Goal: Information Seeking & Learning: Learn about a topic

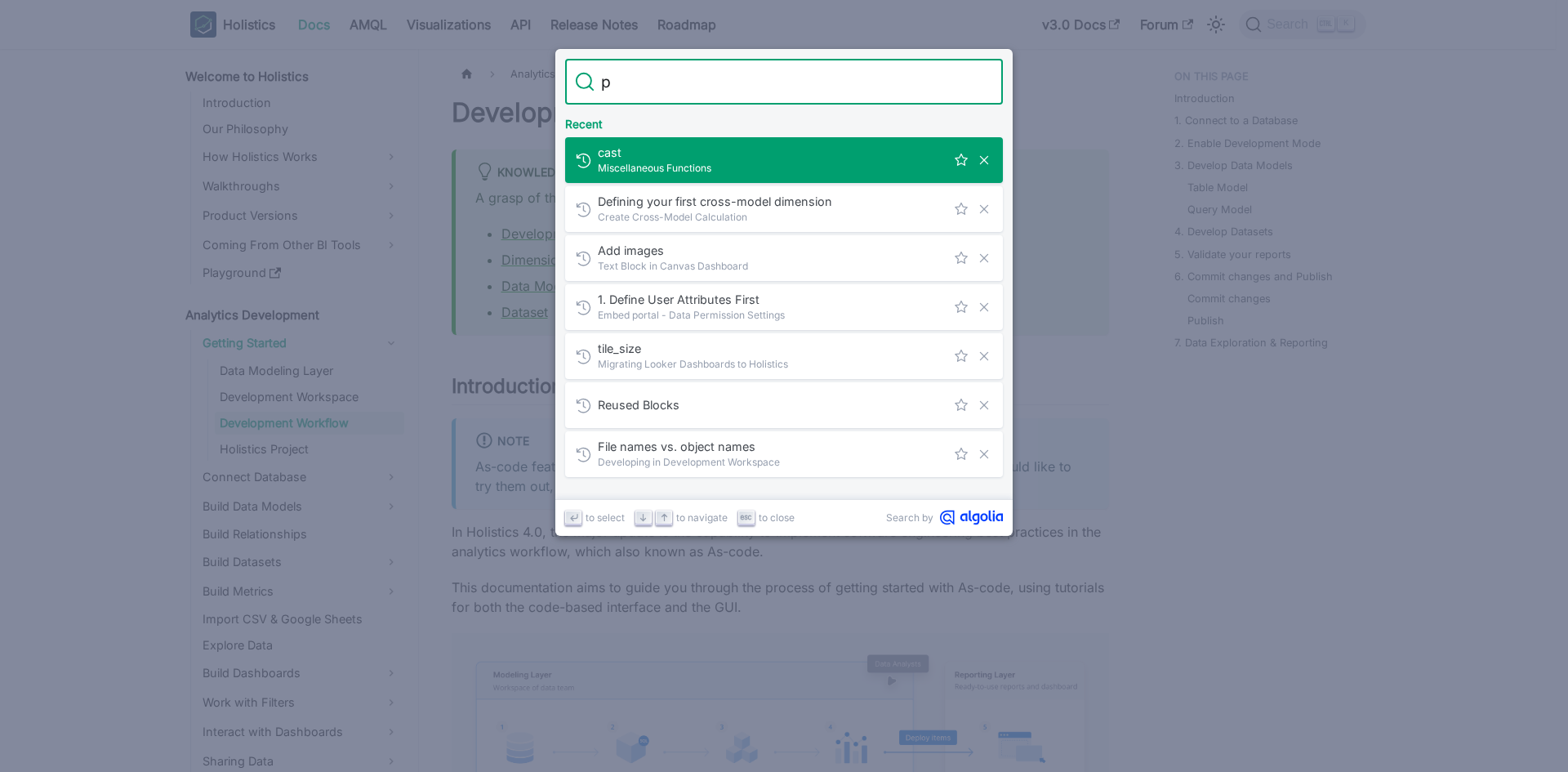
type input "pa"
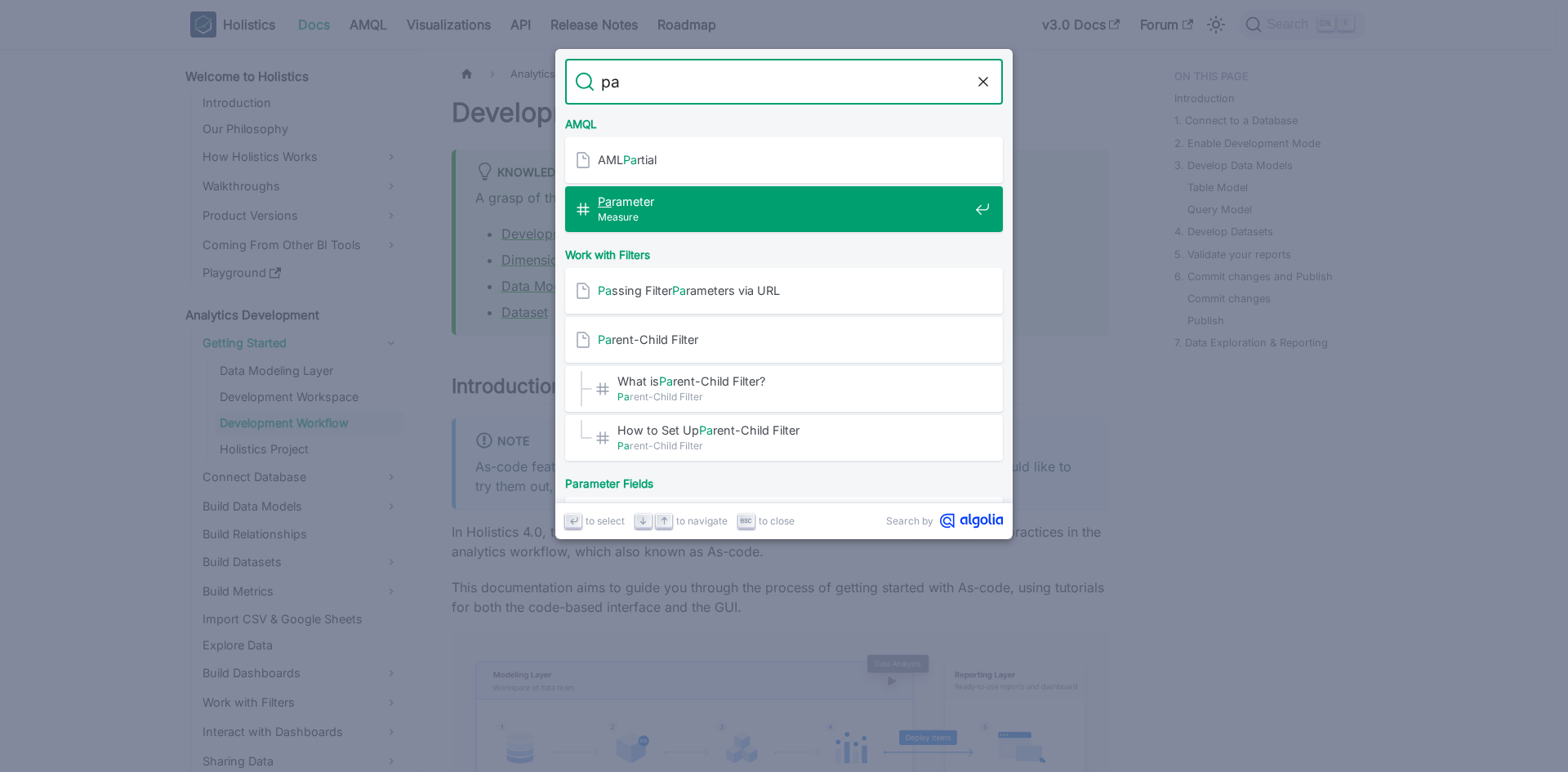
click at [769, 224] on span "Measure" at bounding box center [783, 217] width 371 height 15
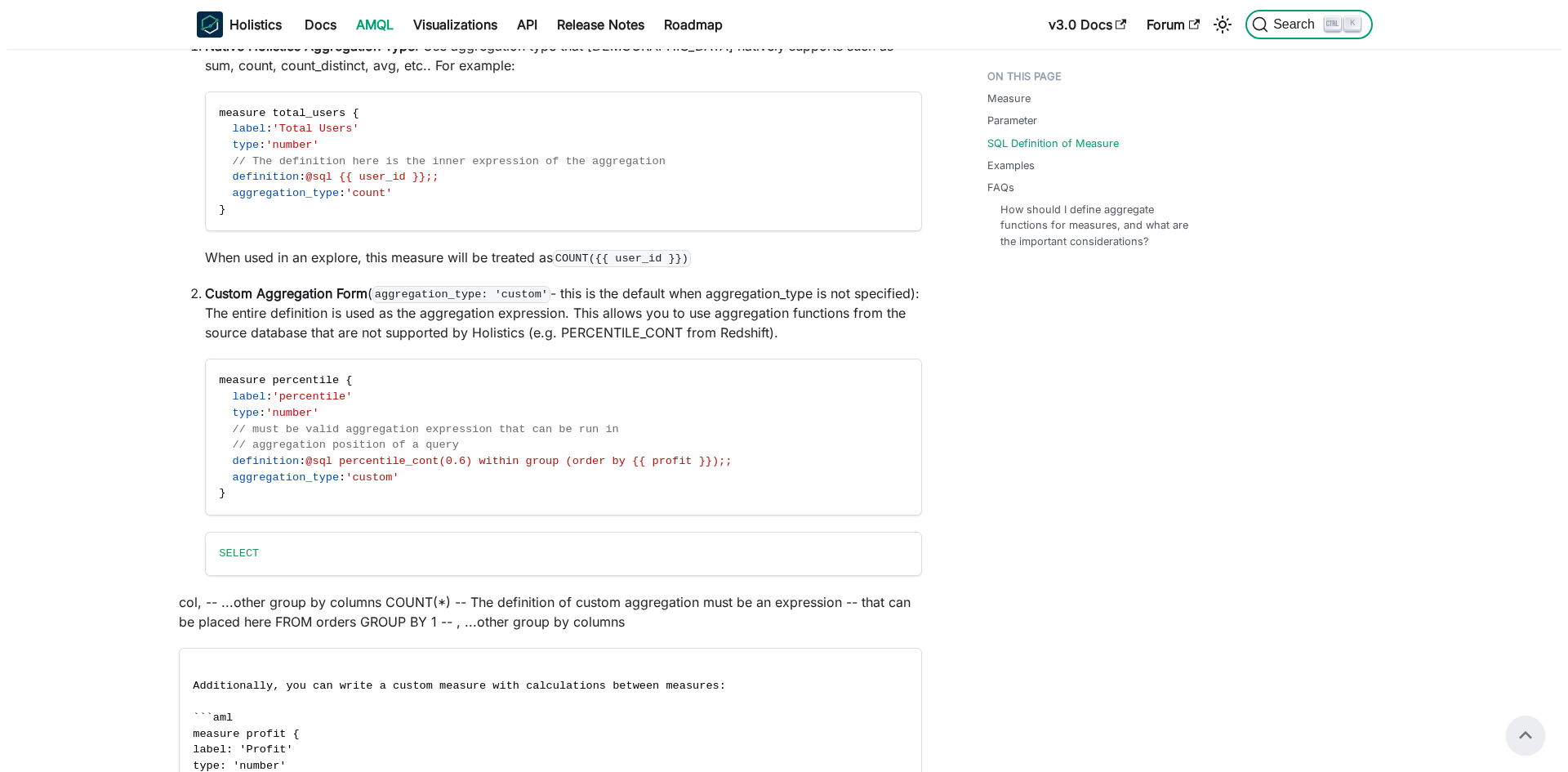
scroll to position [588, 0]
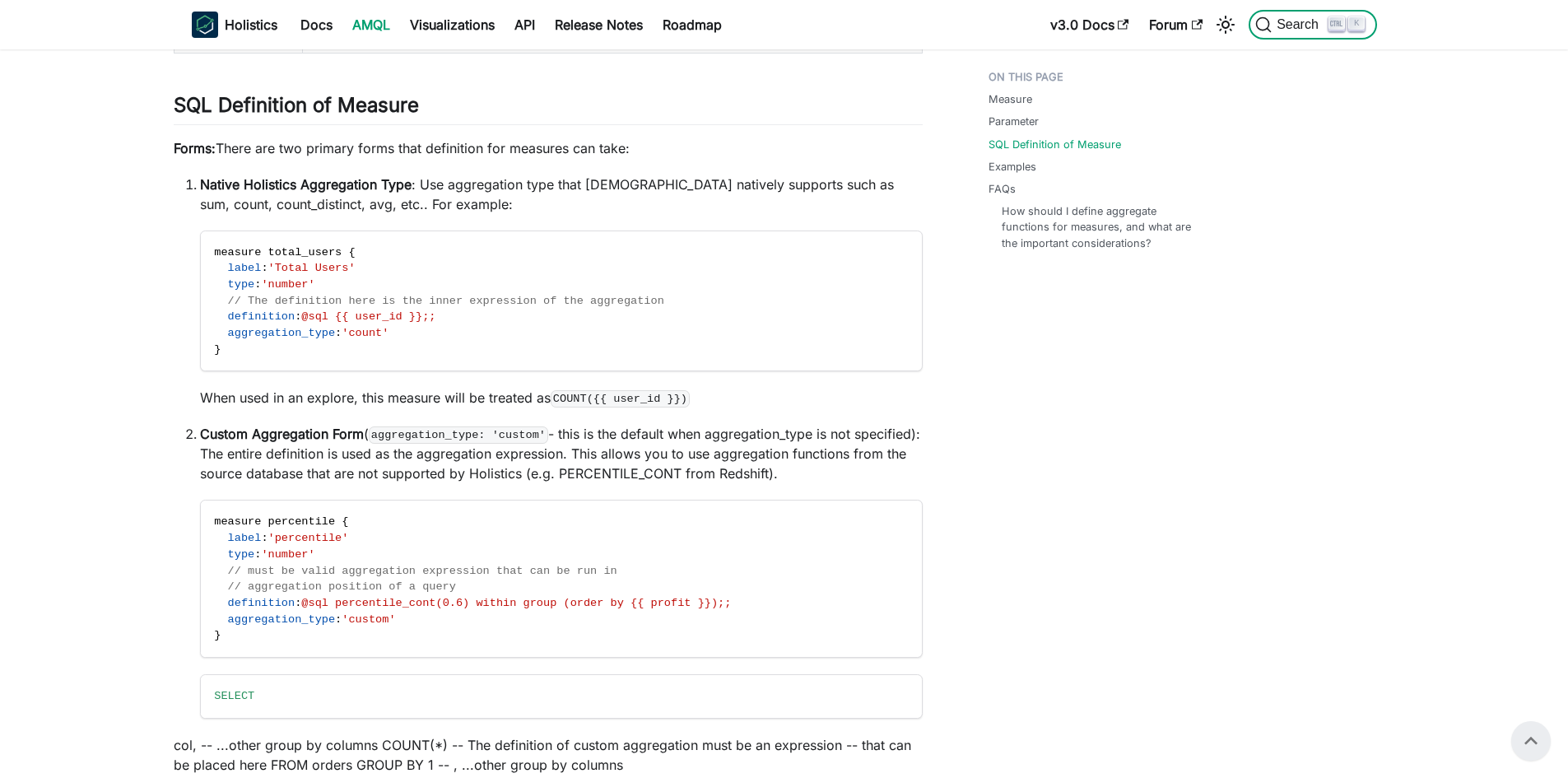
click at [1325, 14] on button "Search K" at bounding box center [1312, 24] width 128 height 30
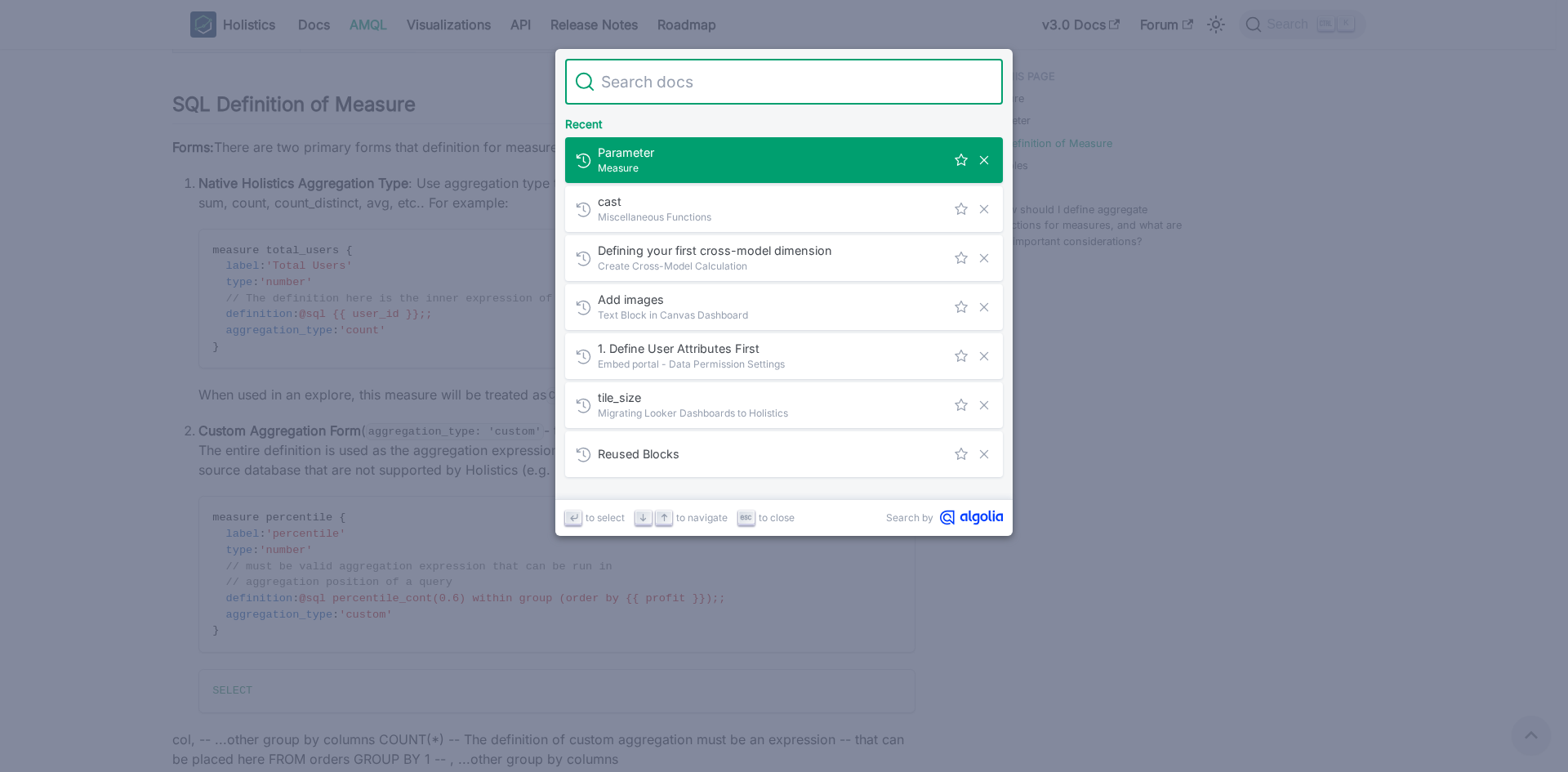
click at [792, 85] on input "Search" at bounding box center [793, 81] width 398 height 45
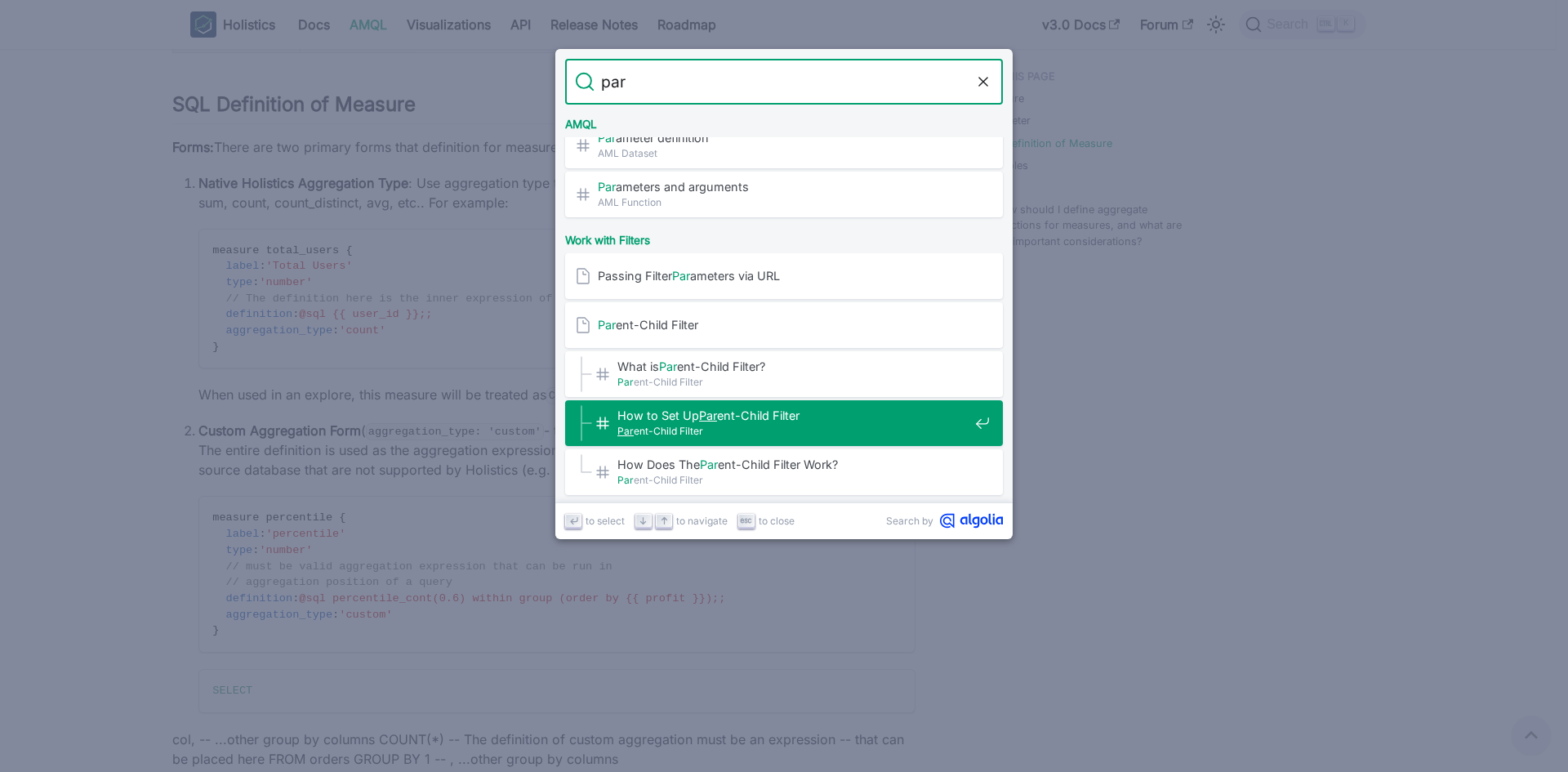
scroll to position [163, 0]
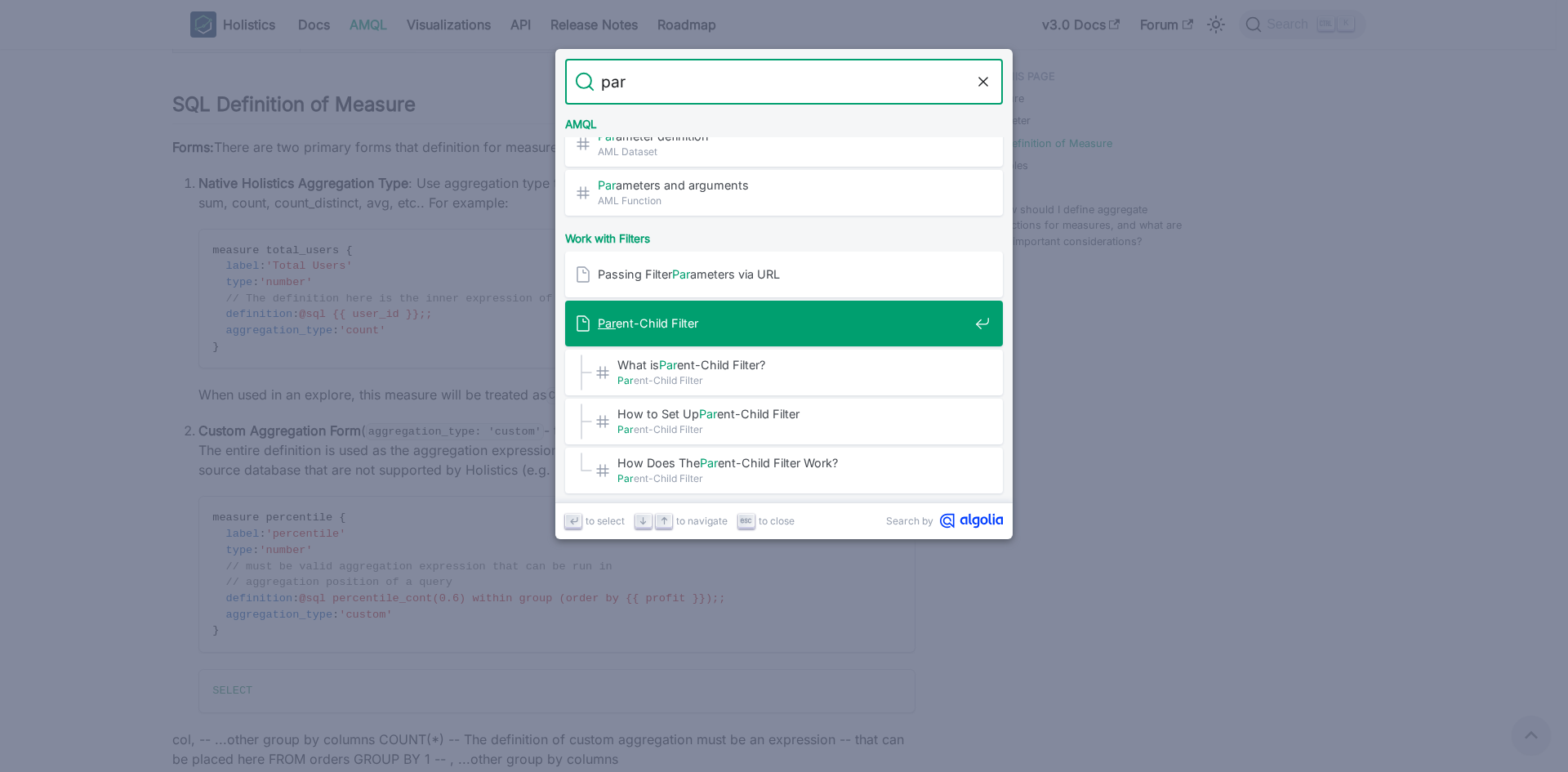
type input "para"
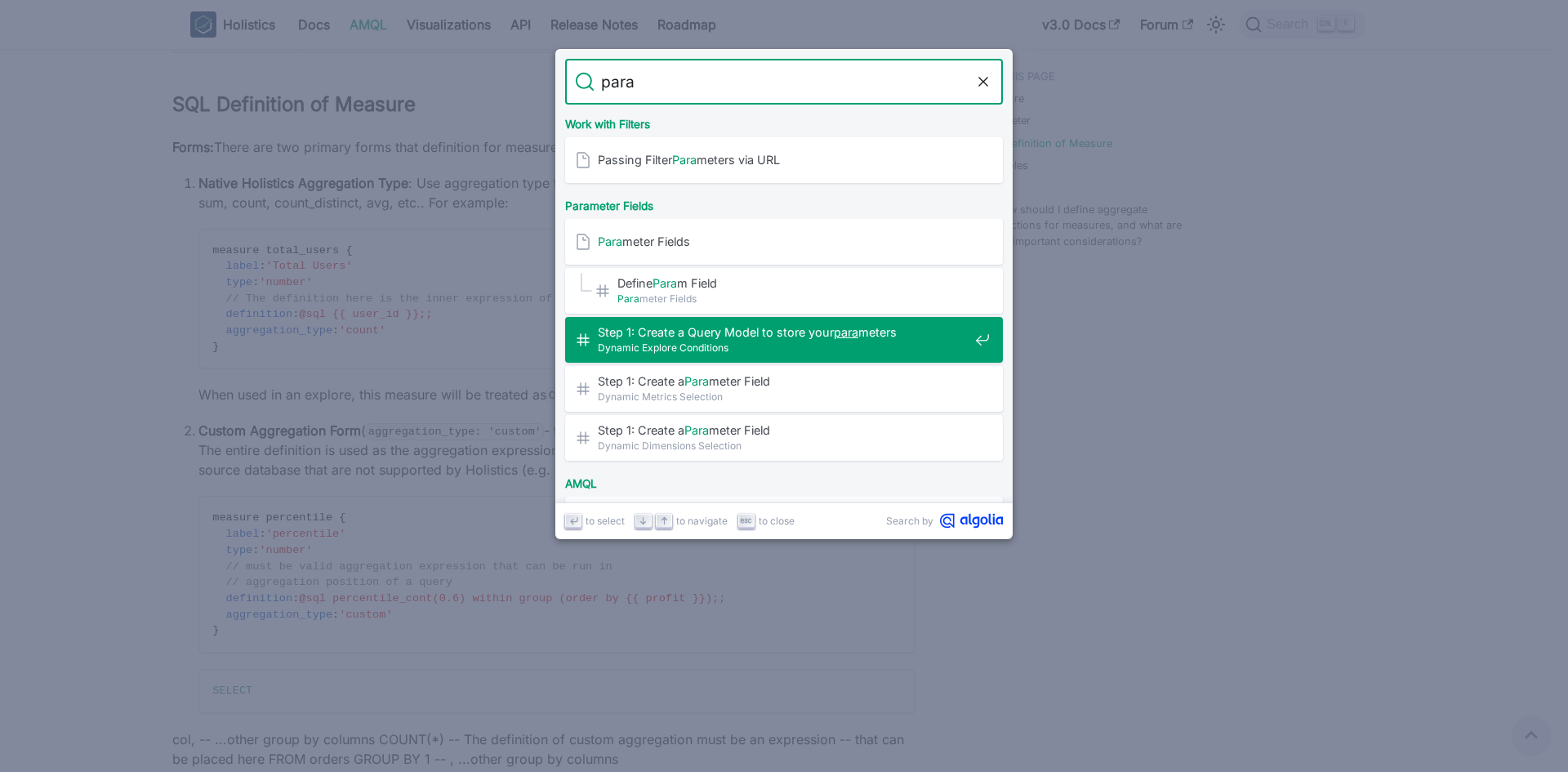
click at [815, 350] on span "Dynamic Explore Conditions" at bounding box center [783, 347] width 371 height 15
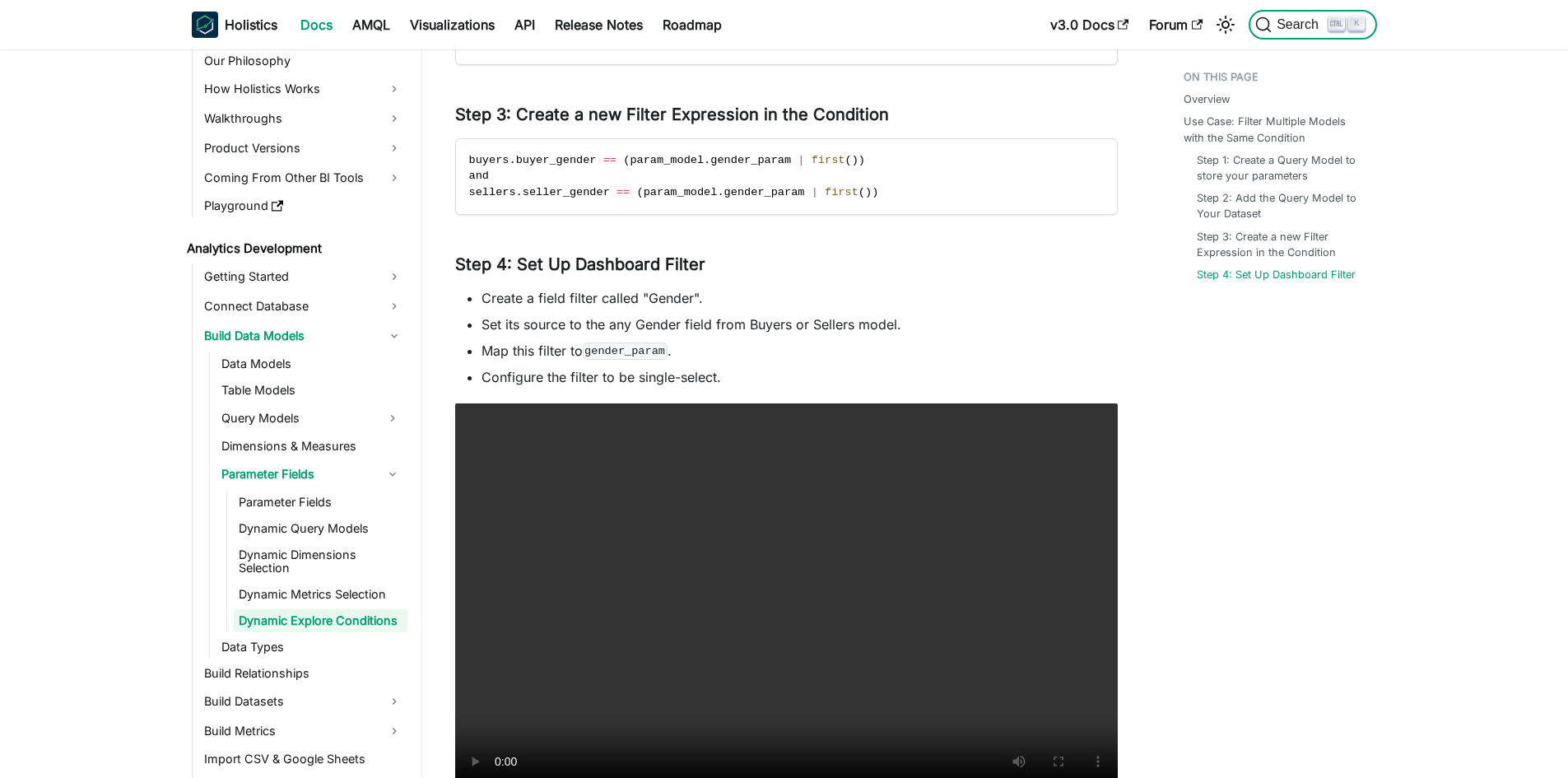
scroll to position [1179, 0]
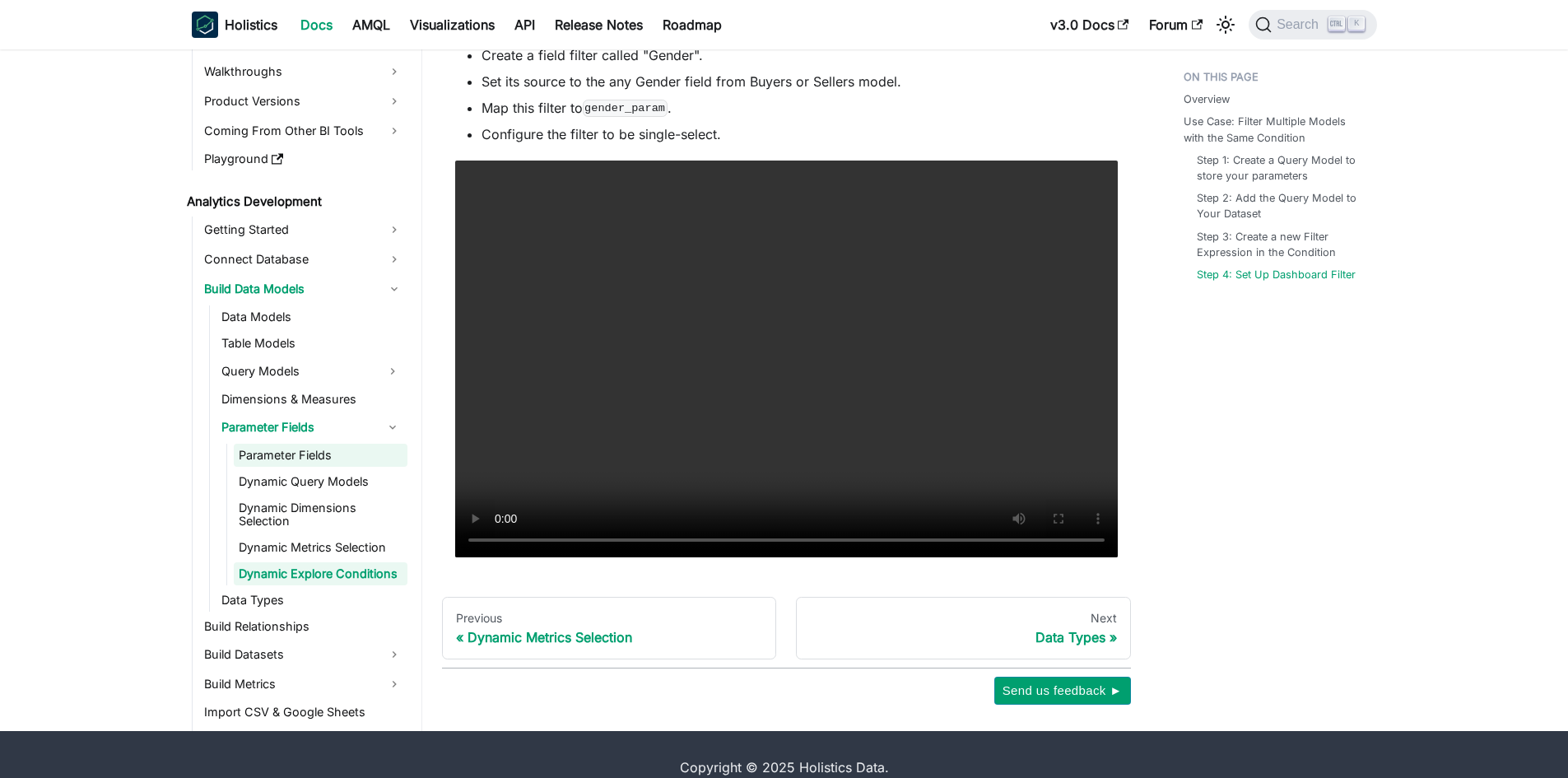
click at [319, 452] on link "Parameter Fields" at bounding box center [320, 455] width 173 height 23
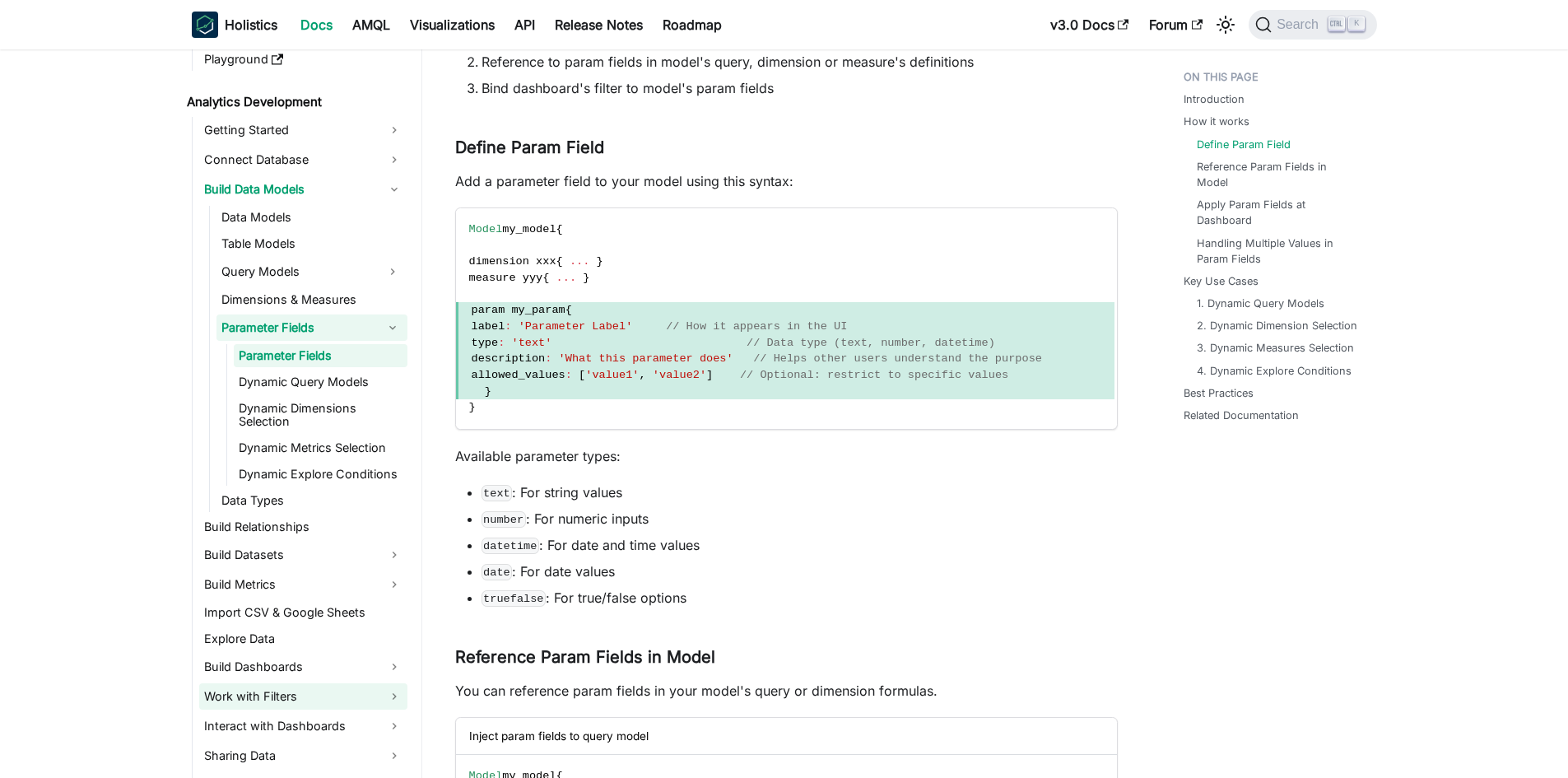
scroll to position [234, 0]
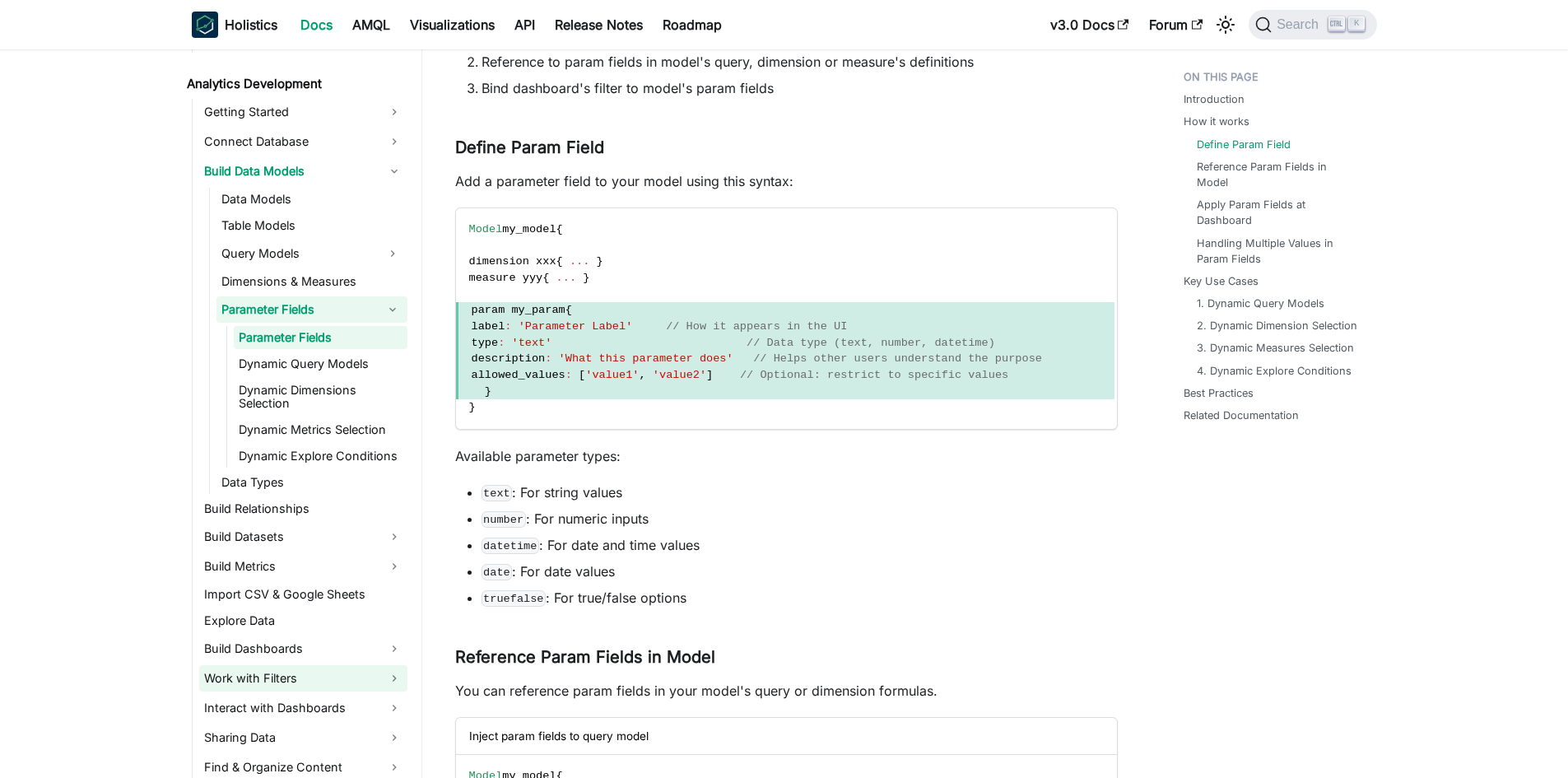
click at [335, 687] on link "Work with Filters" at bounding box center [304, 677] width 208 height 26
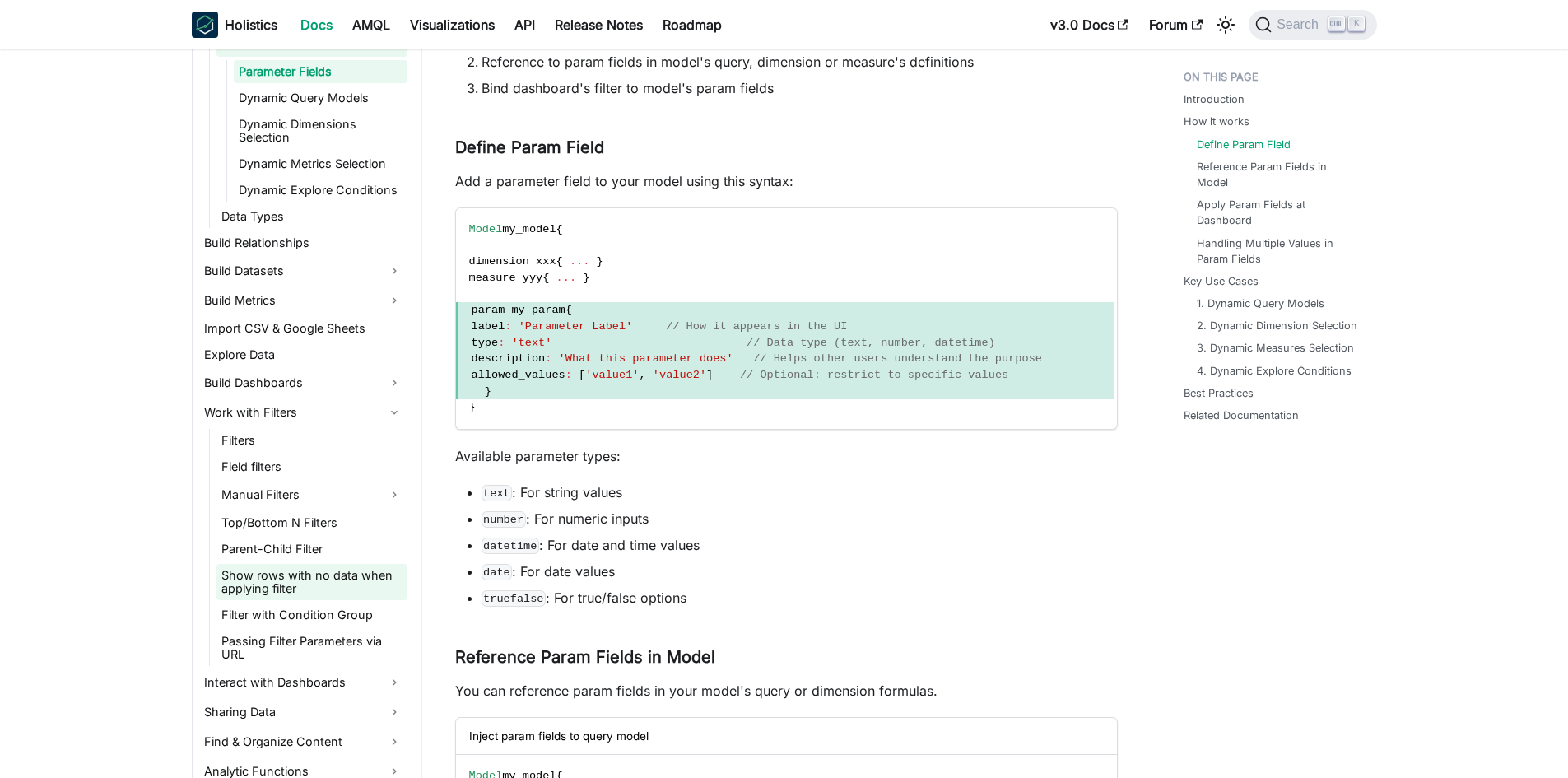
scroll to position [728, 0]
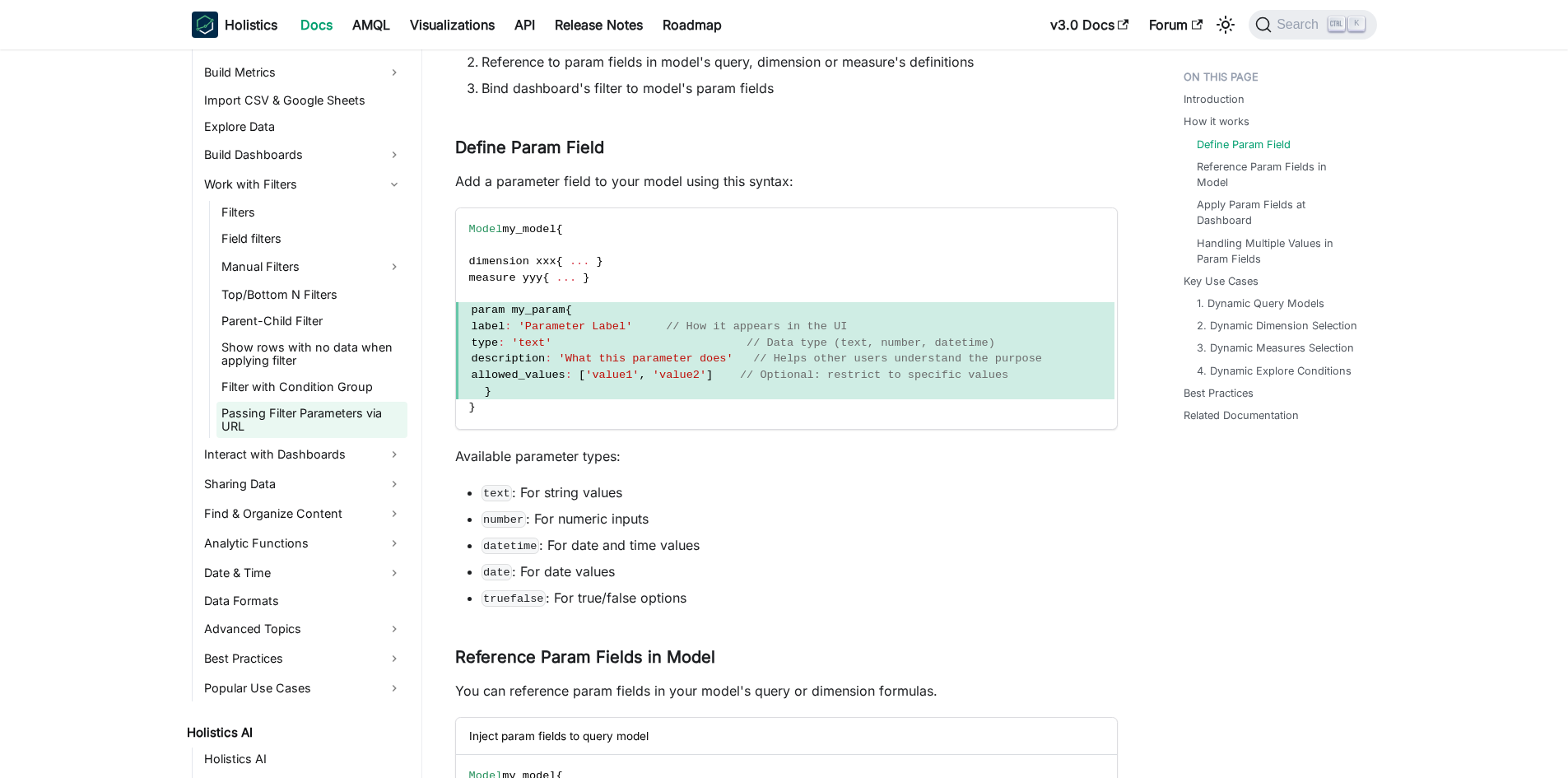
click at [360, 412] on link "Passing Filter Parameters via URL" at bounding box center [312, 420] width 191 height 36
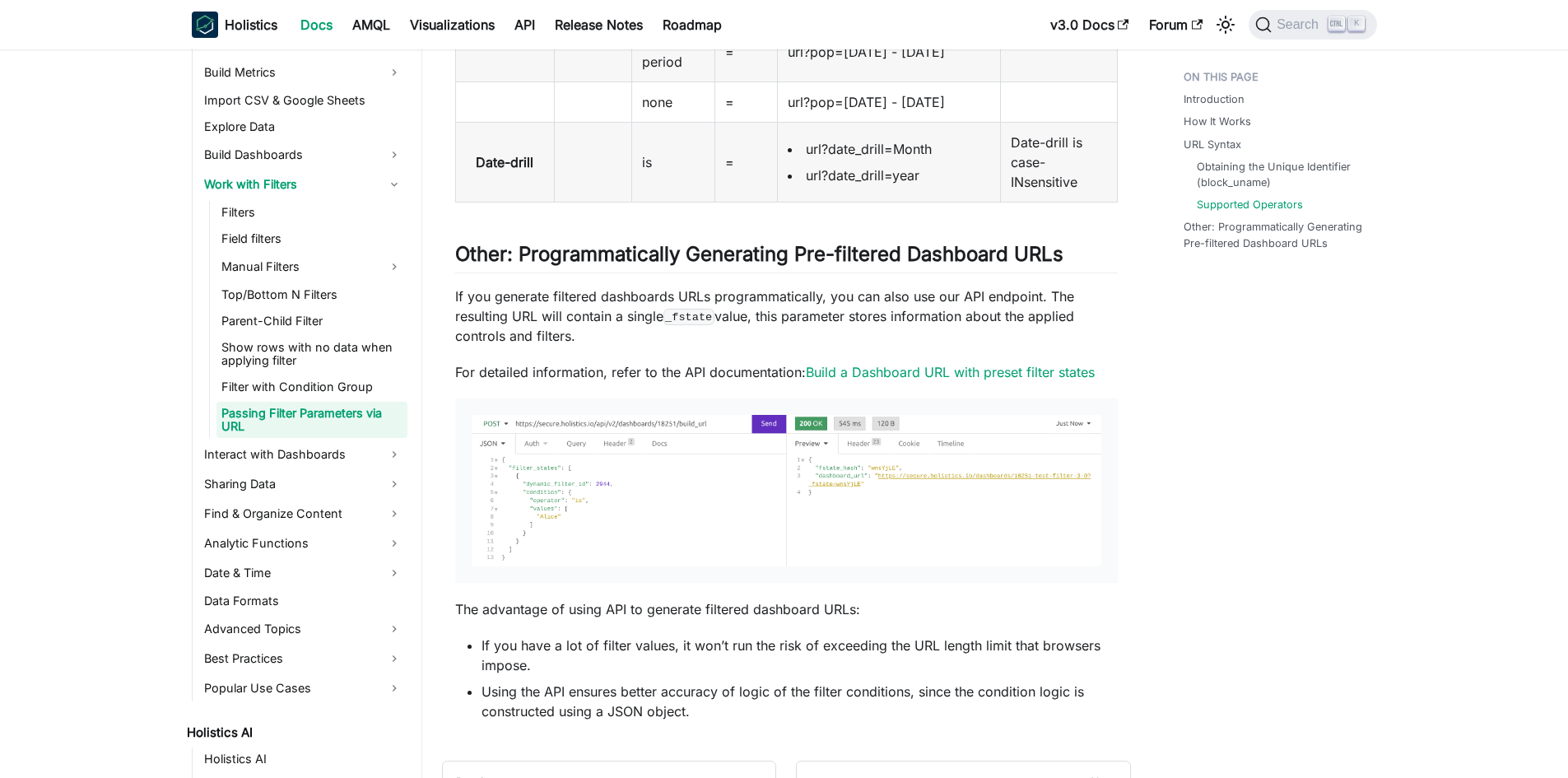
scroll to position [3451, 0]
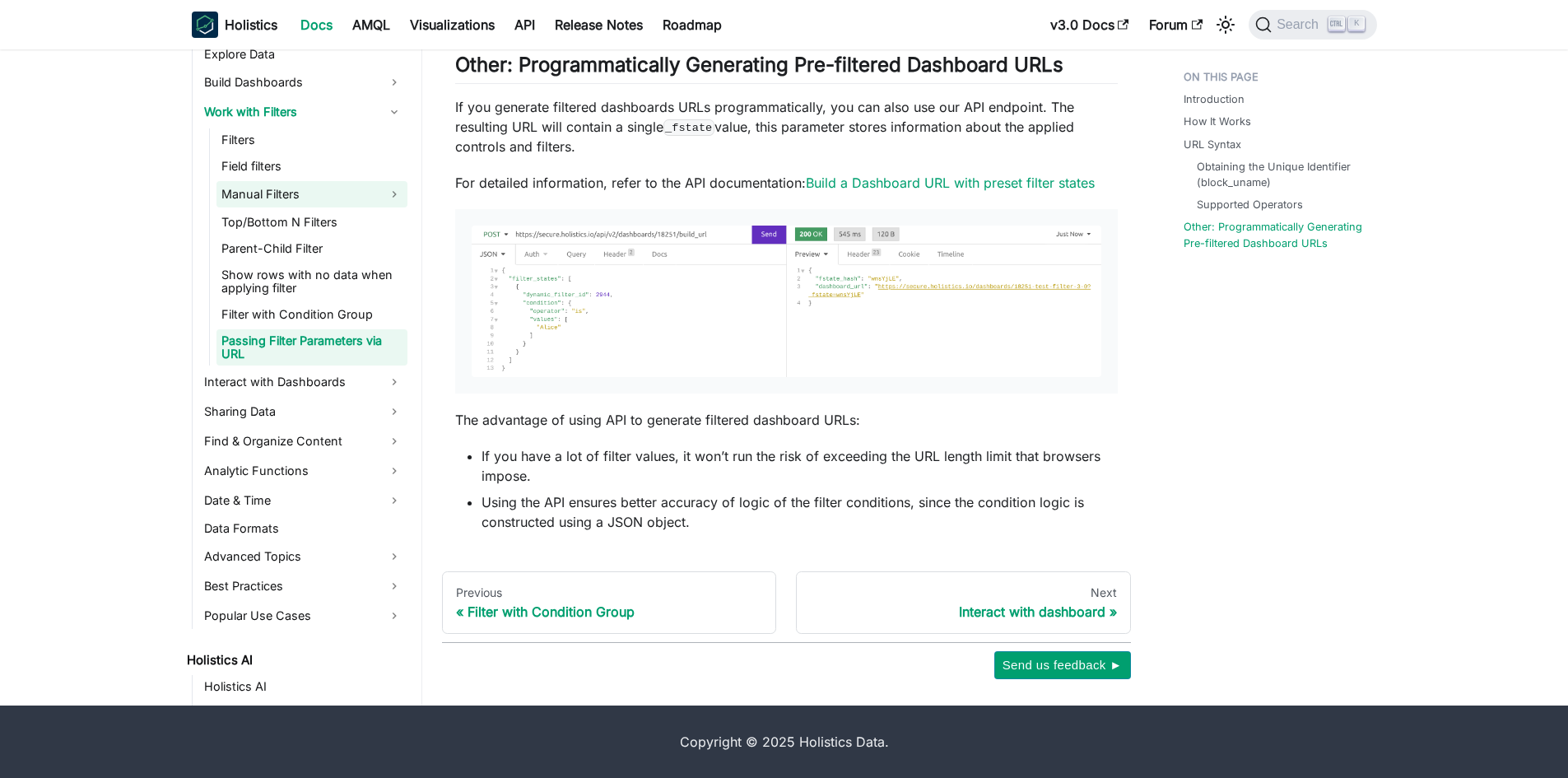
click at [364, 187] on link "Manual Filters" at bounding box center [312, 194] width 191 height 26
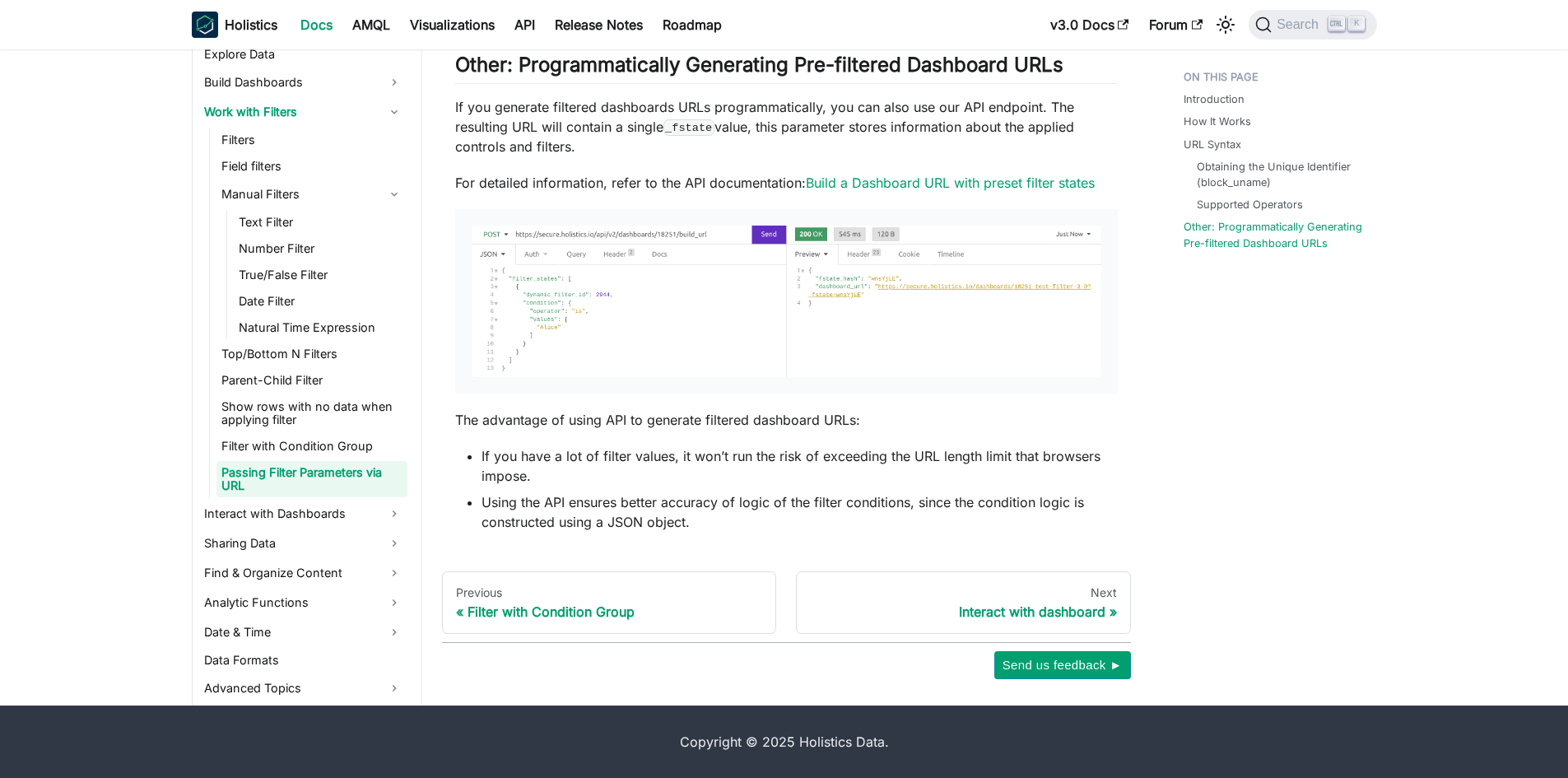
click at [371, 168] on link "Field filters" at bounding box center [312, 166] width 191 height 23
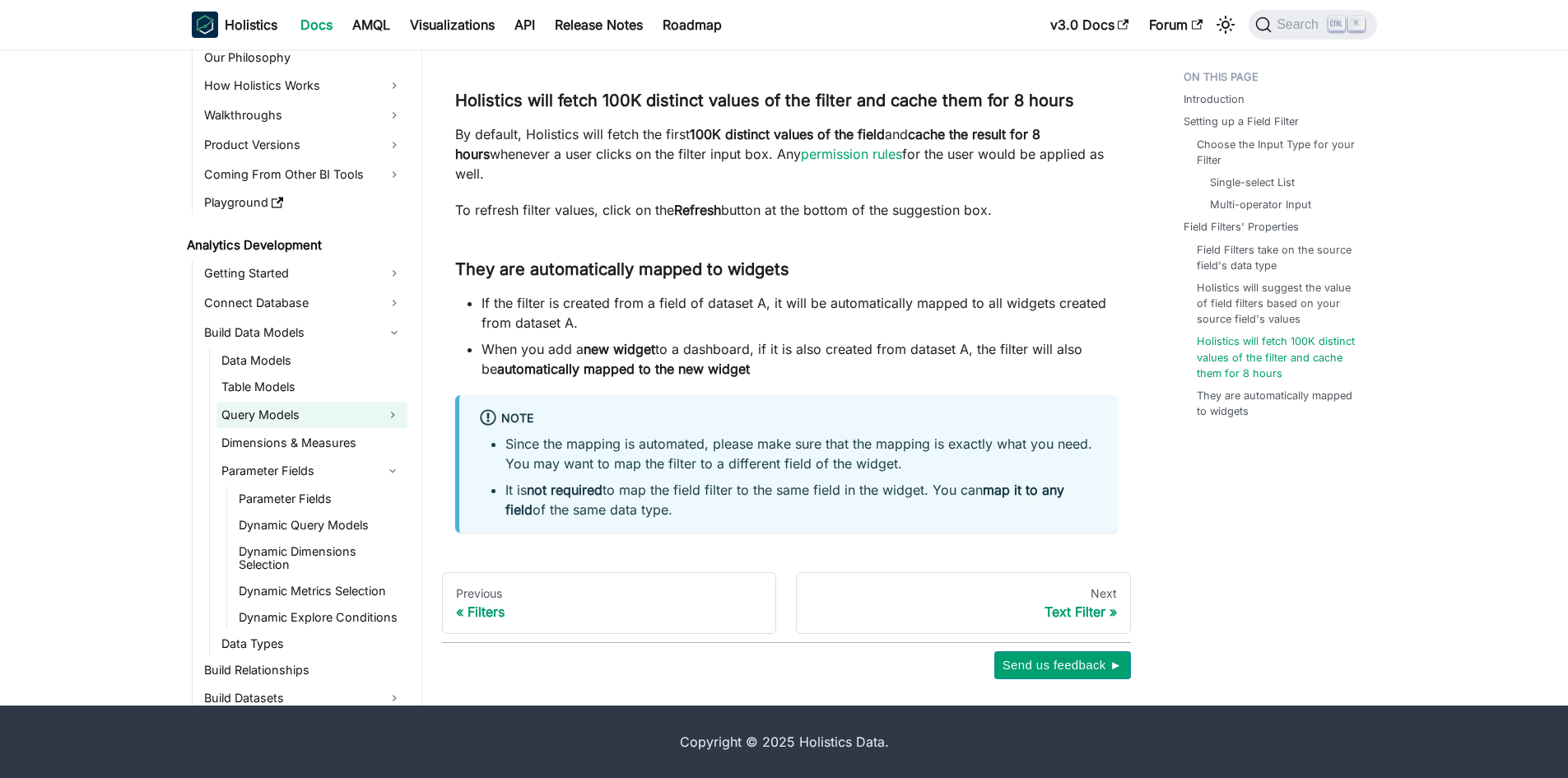
click at [333, 408] on link "Query Models" at bounding box center [297, 414] width 162 height 26
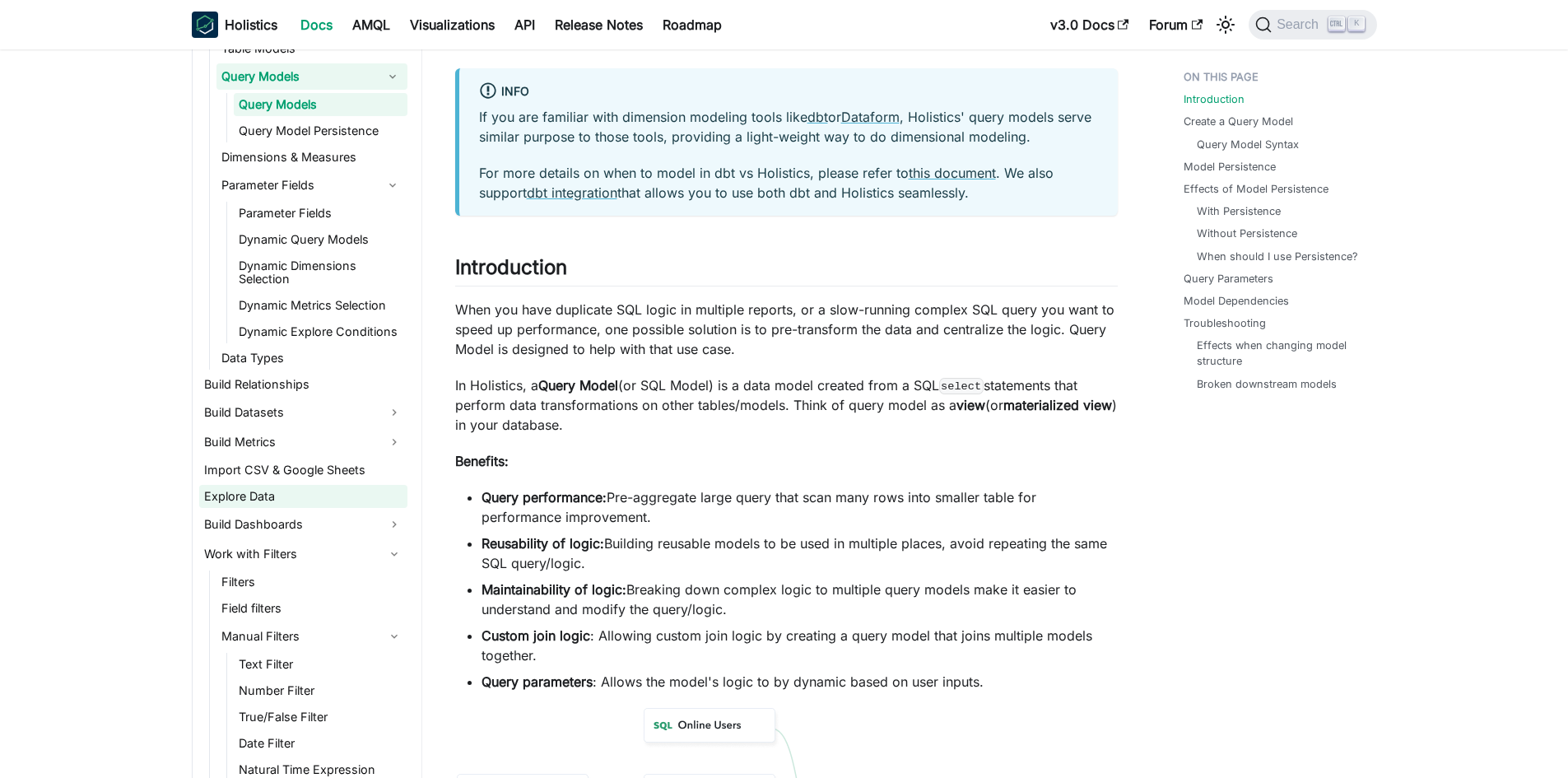
scroll to position [411, 0]
click at [335, 220] on link "Parameter Fields" at bounding box center [320, 213] width 173 height 23
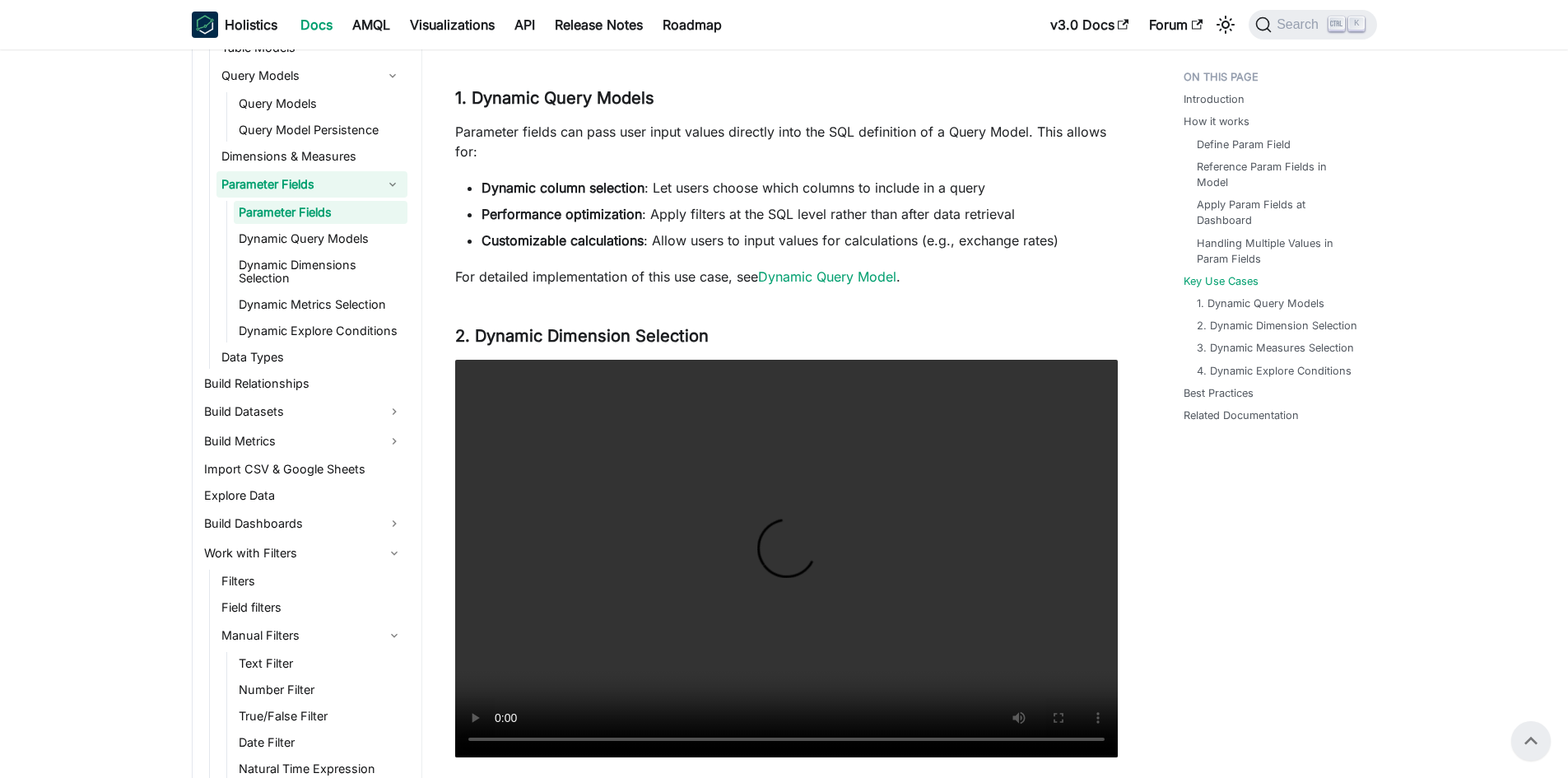
scroll to position [2964, 0]
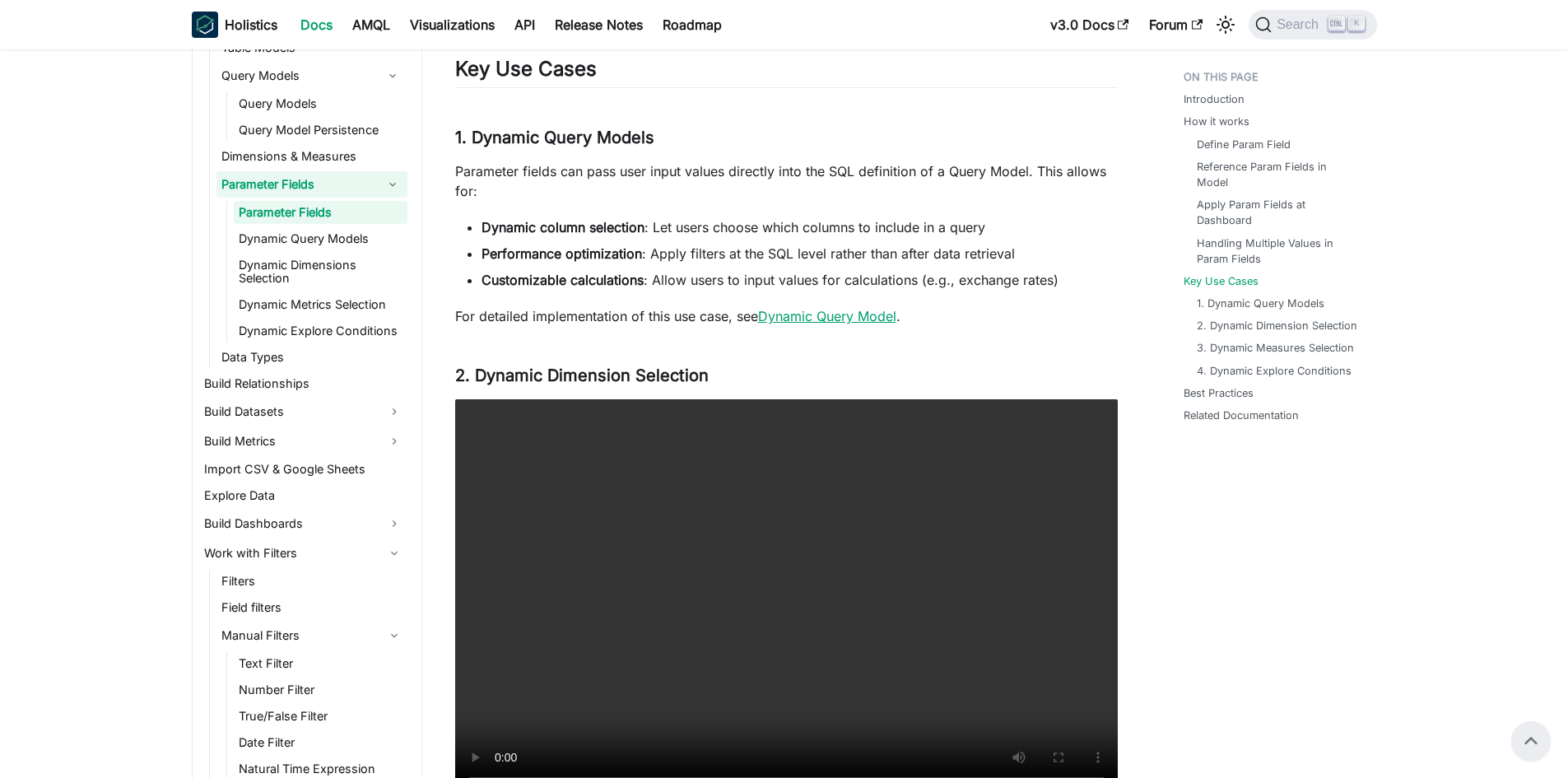
click at [851, 324] on link "Dynamic Query Model" at bounding box center [827, 316] width 138 height 16
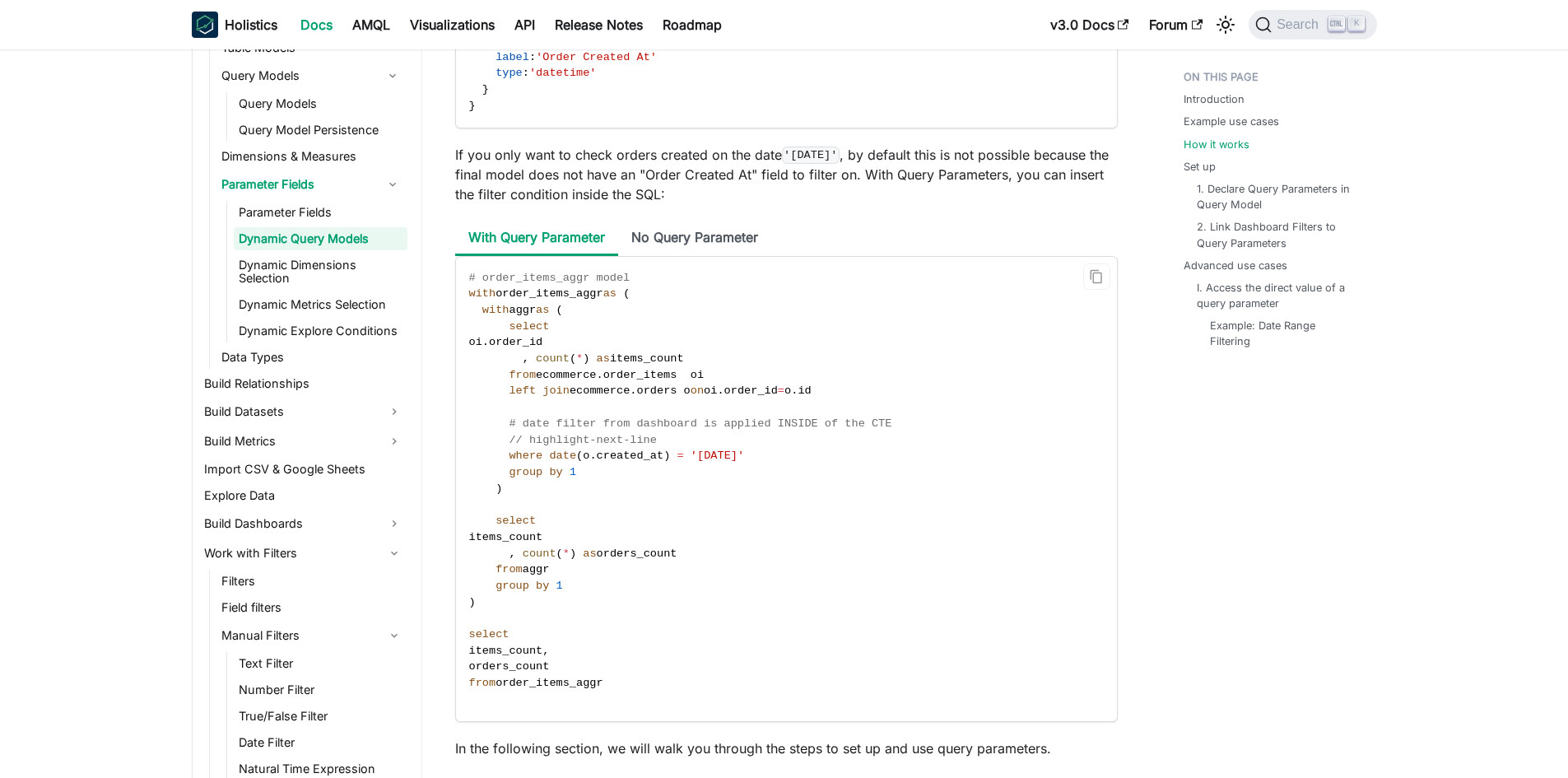
scroll to position [1811, 0]
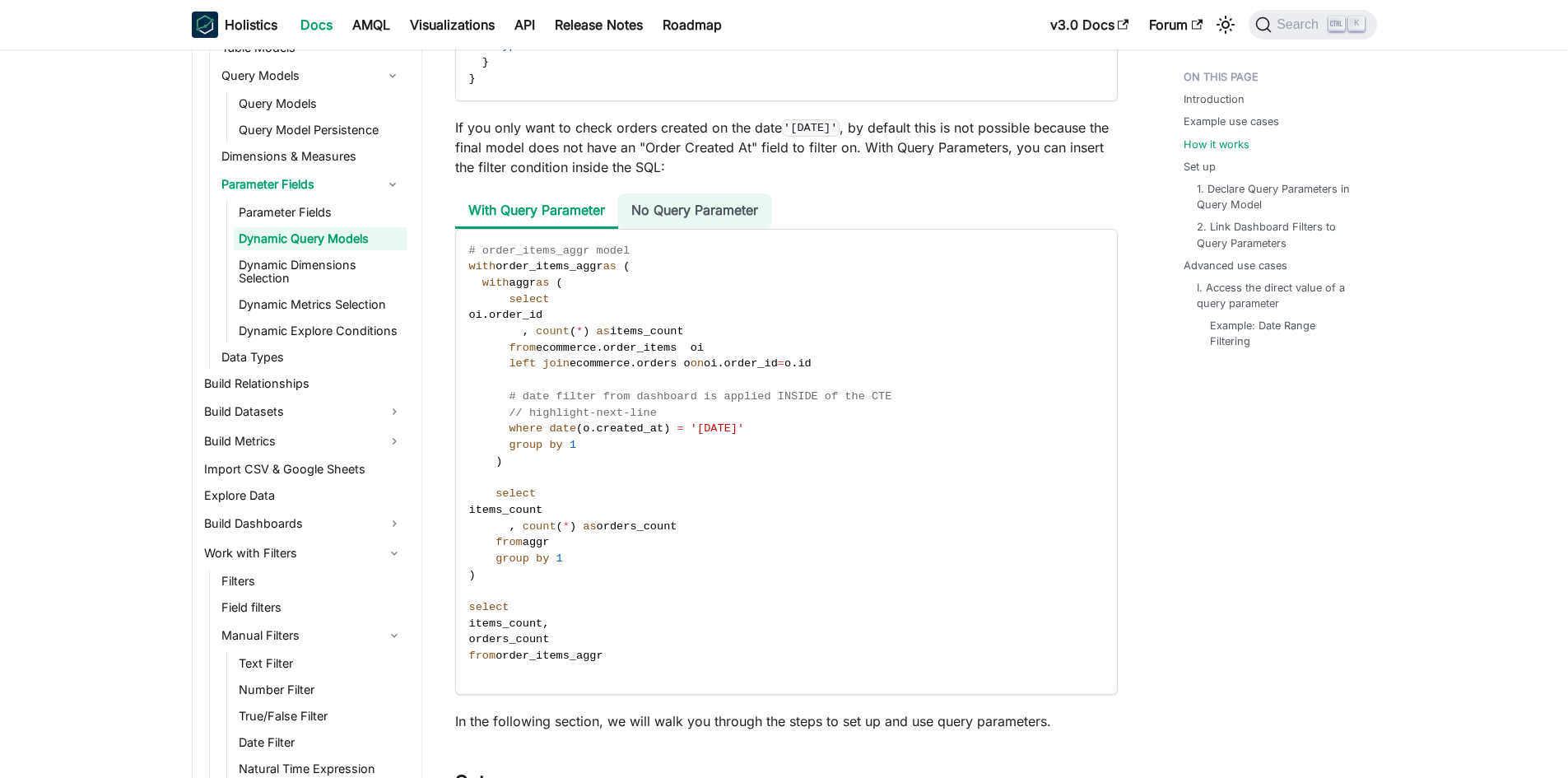
click at [714, 223] on li "No Query Parameter" at bounding box center [694, 210] width 153 height 35
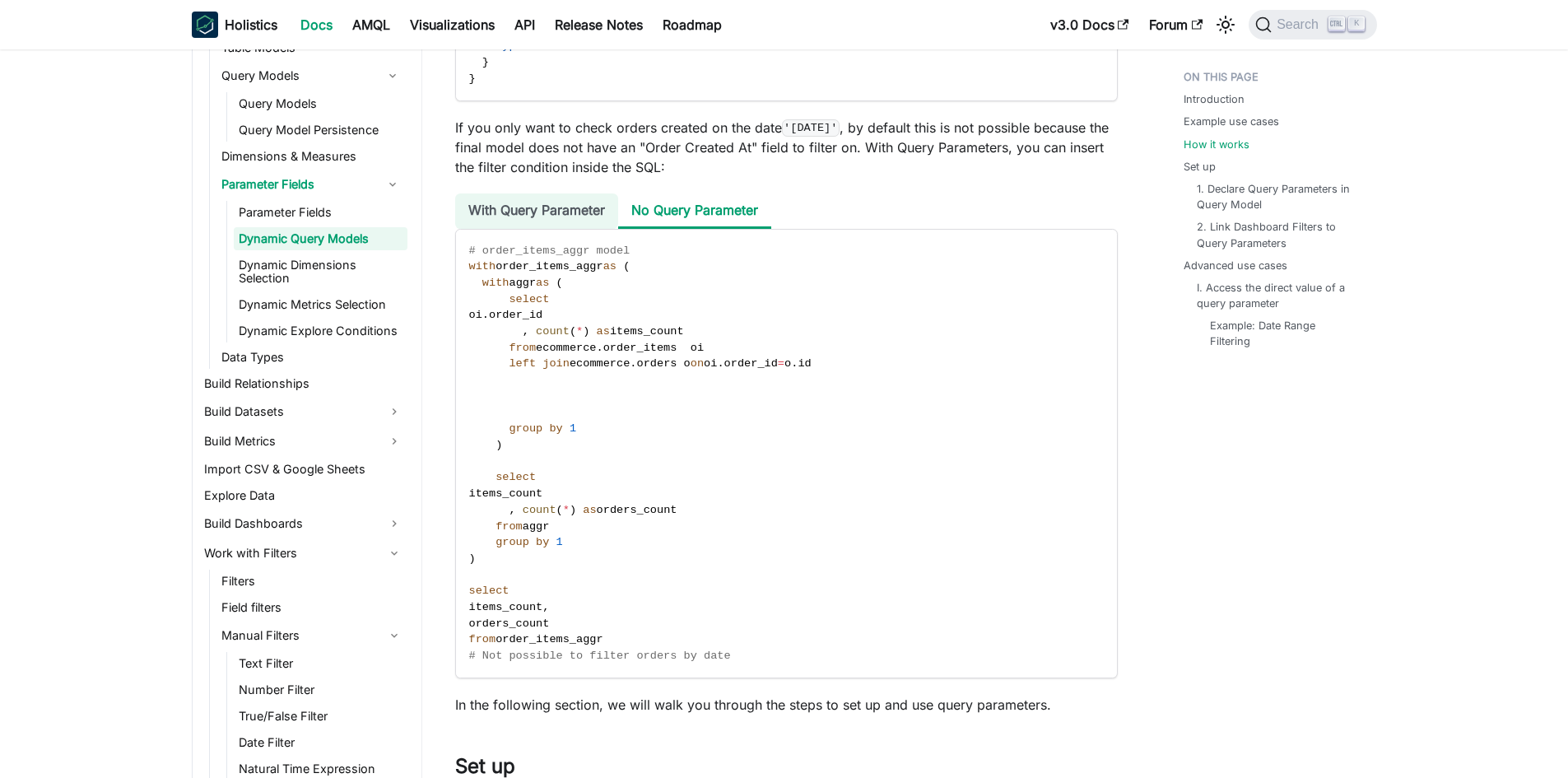
click at [572, 229] on li "With Query Parameter" at bounding box center [536, 210] width 163 height 35
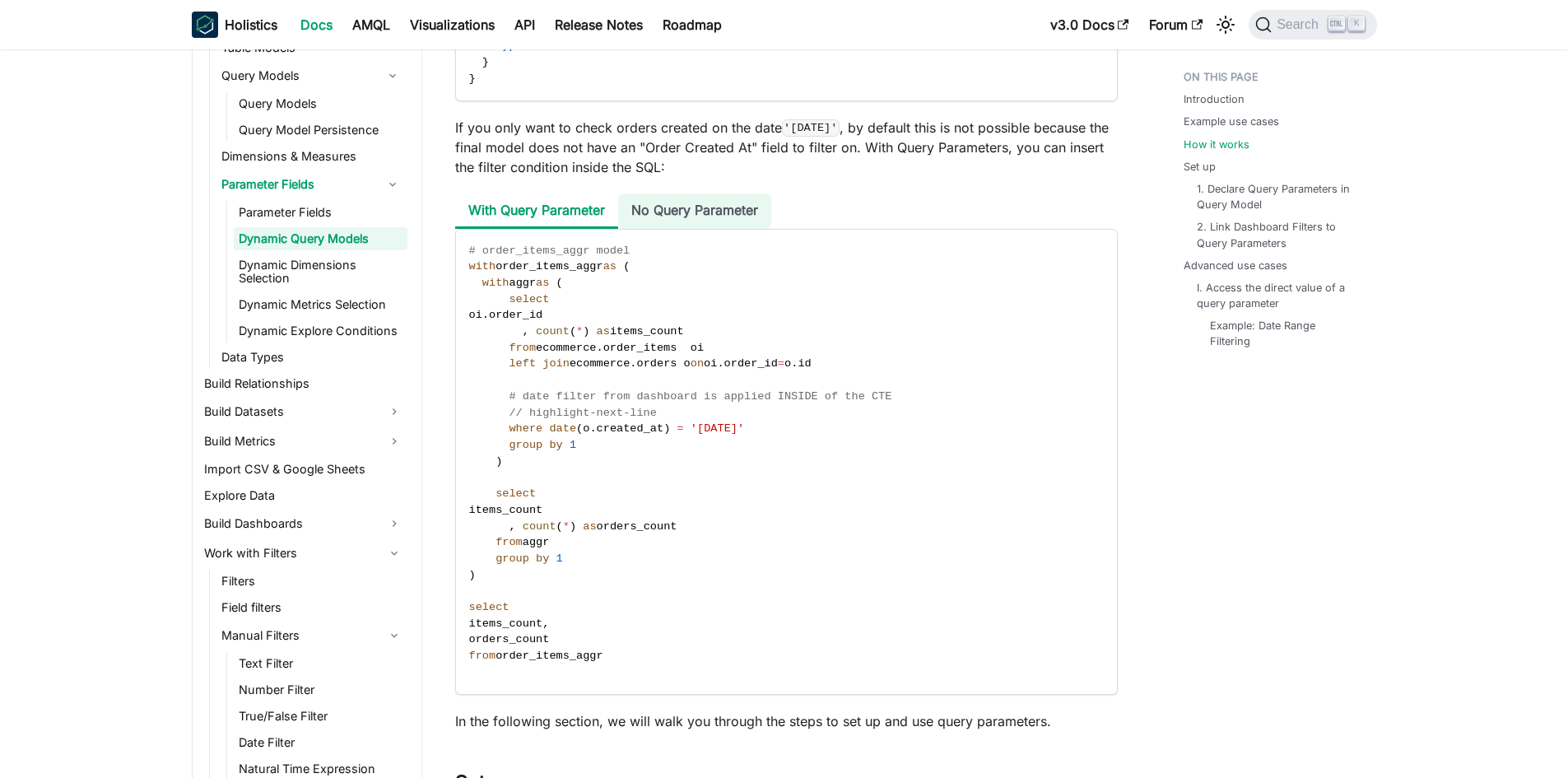
click at [631, 223] on li "No Query Parameter" at bounding box center [694, 210] width 153 height 35
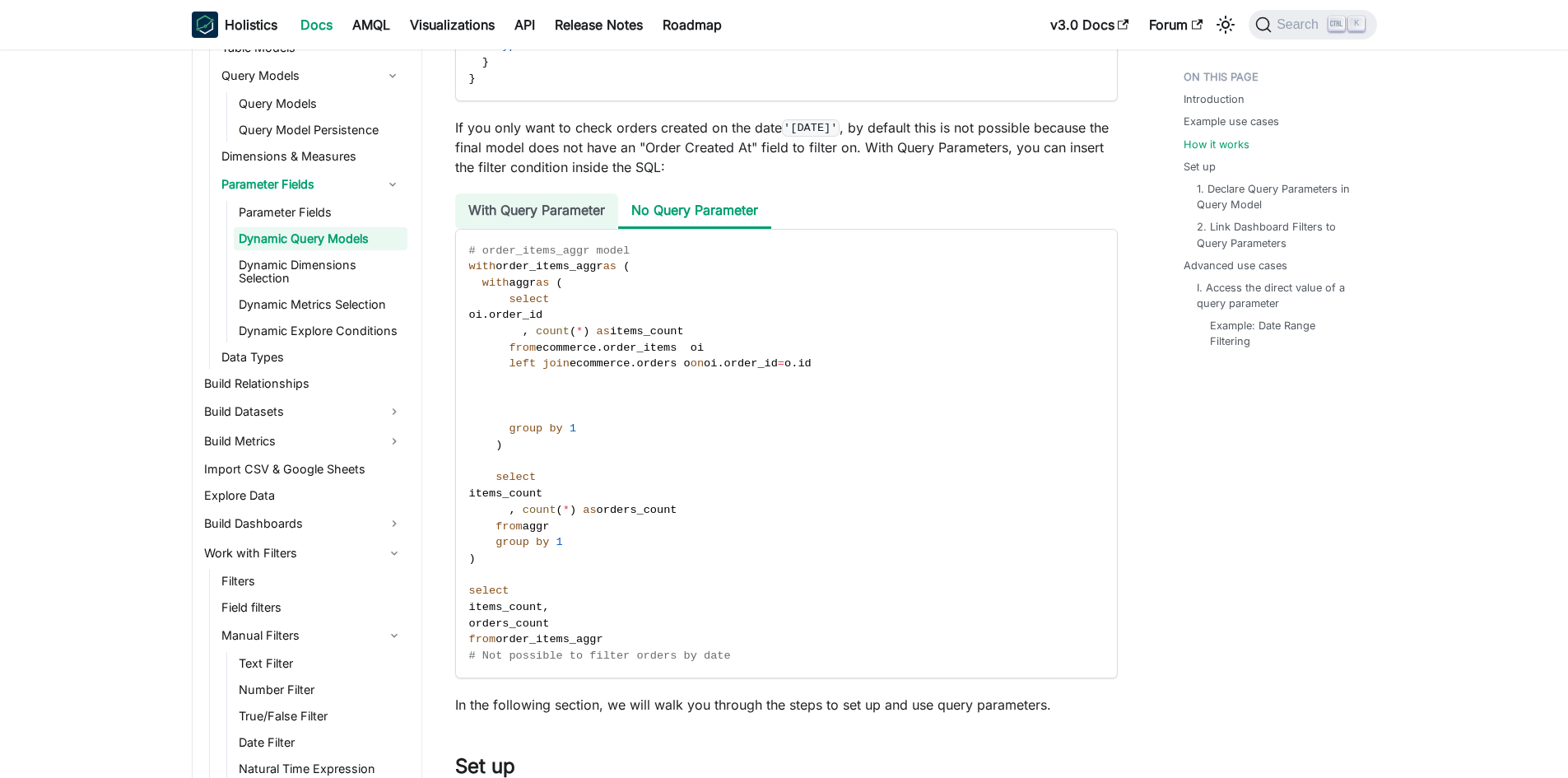
click at [567, 226] on li "With Query Parameter" at bounding box center [536, 210] width 163 height 35
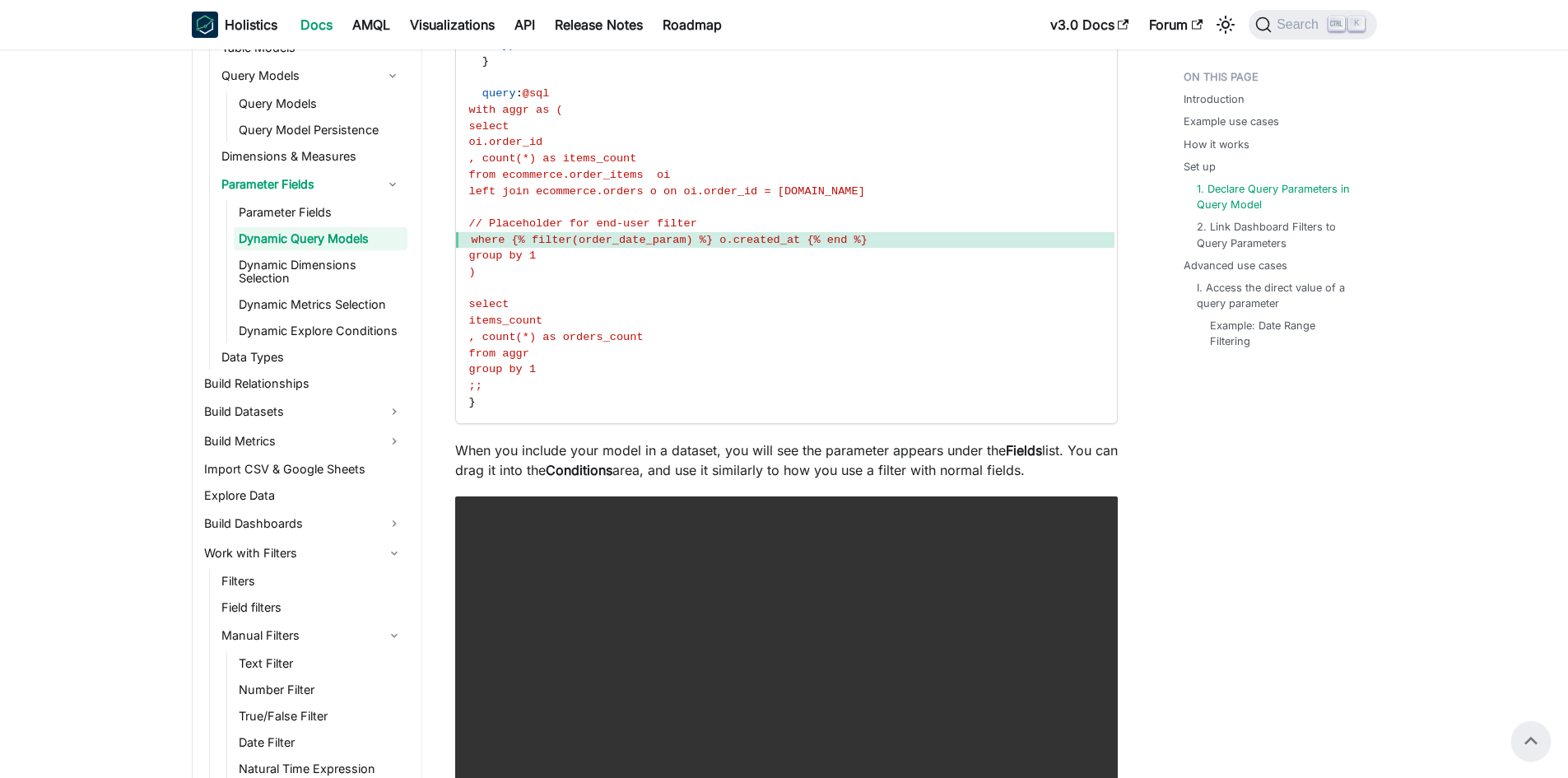
scroll to position [2870, 0]
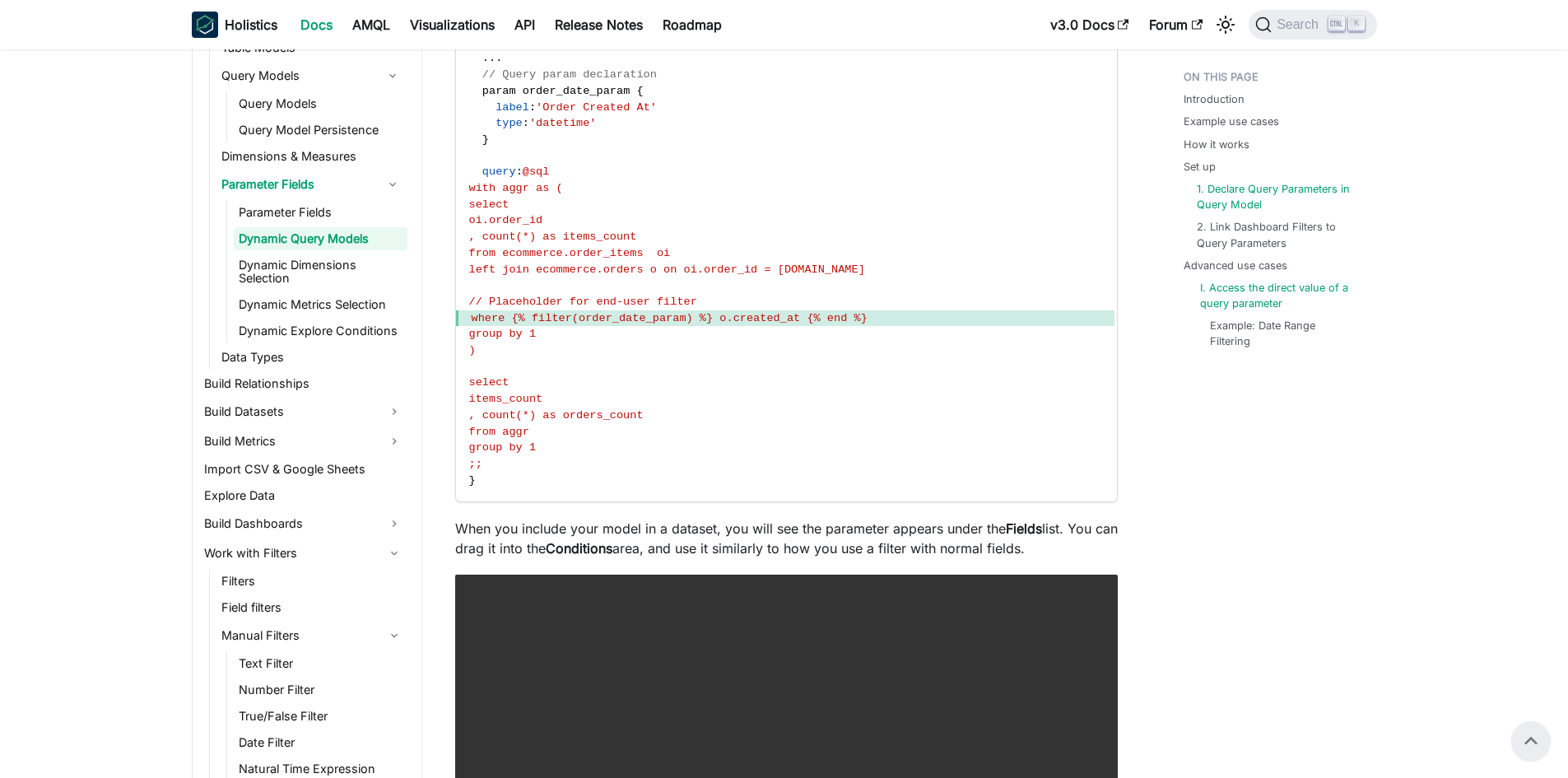
click at [1246, 301] on link "I. Access the direct value of a query parameter" at bounding box center [1282, 296] width 163 height 31
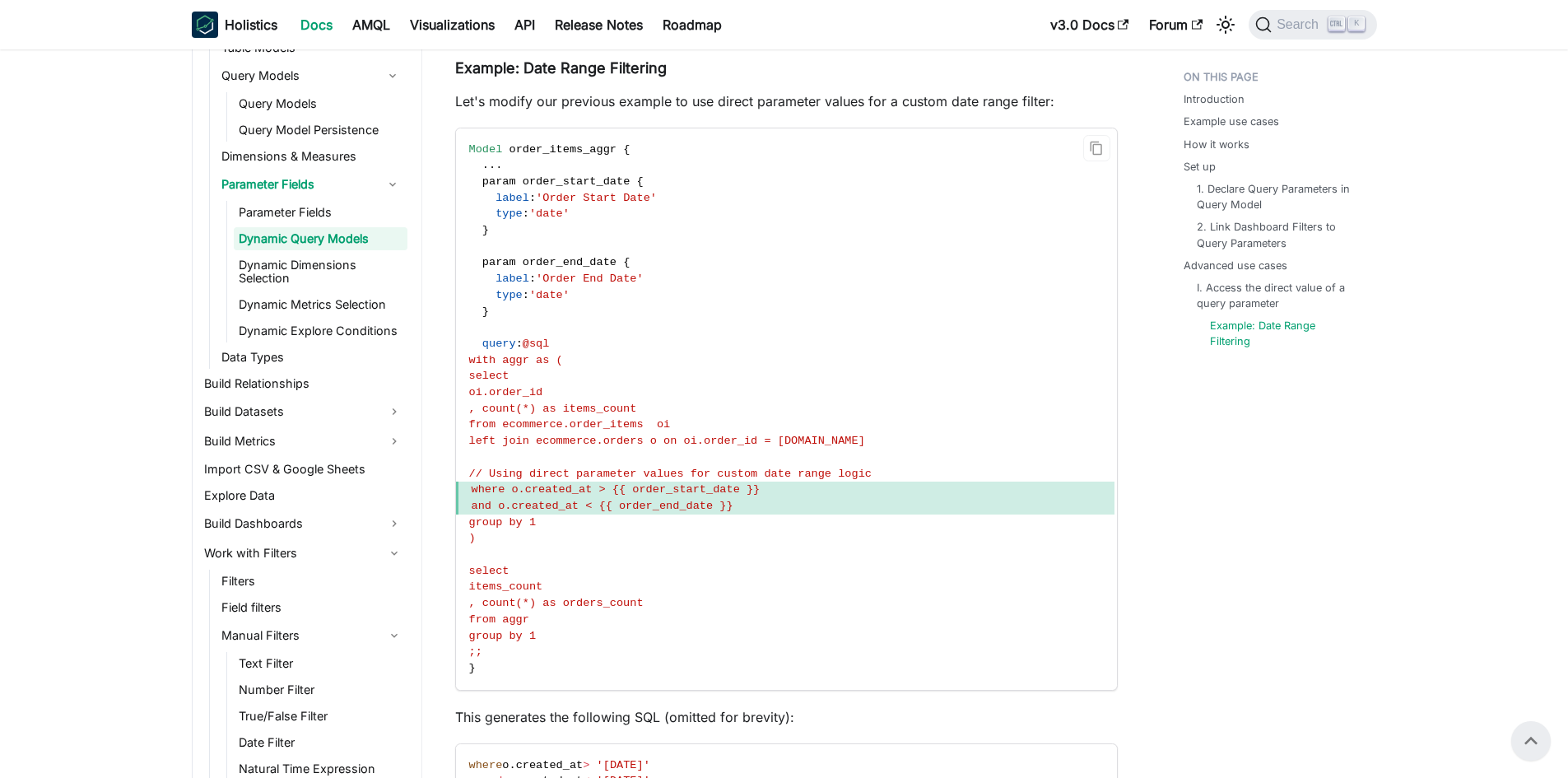
scroll to position [4764, 0]
